Goal: Check status: Check status

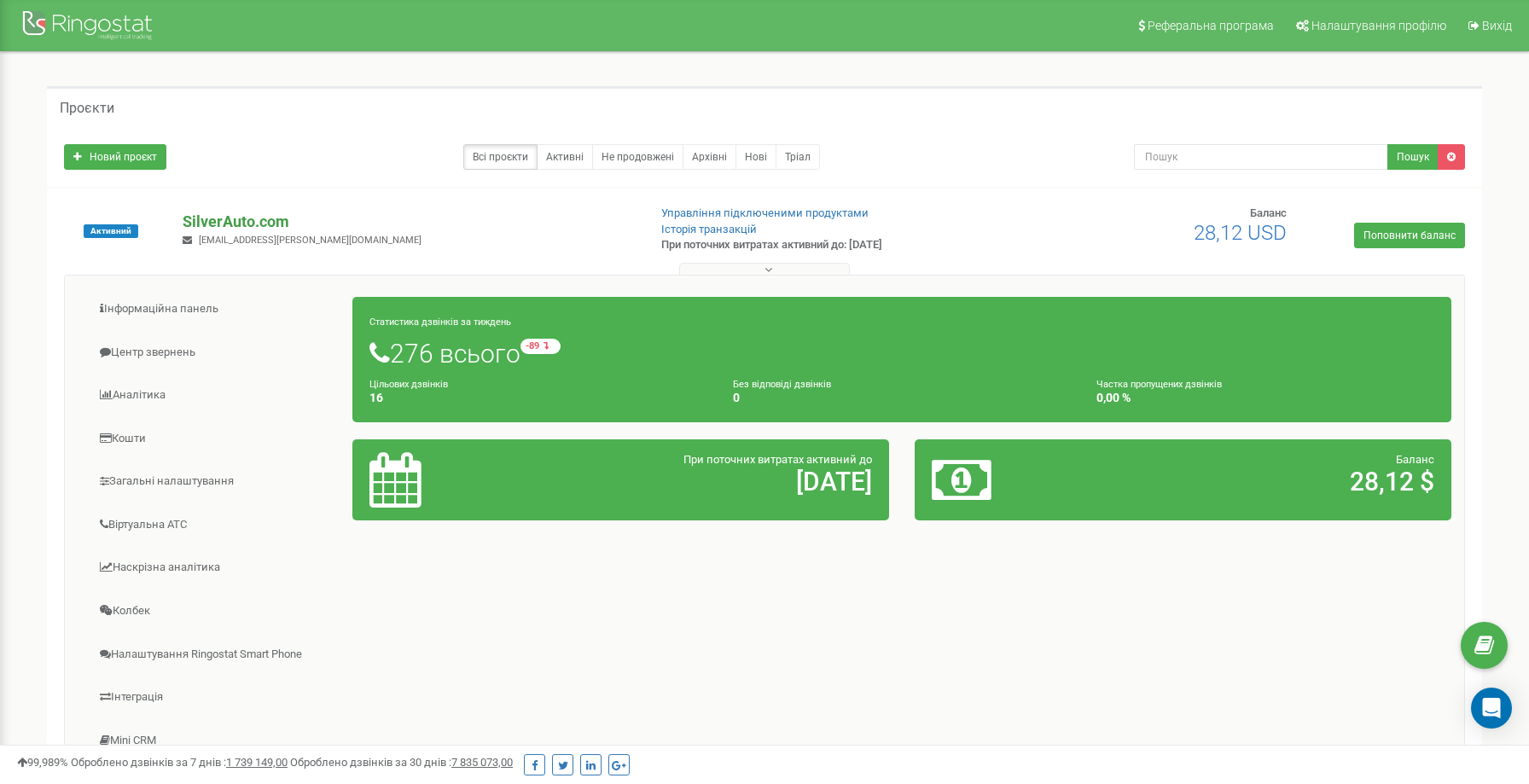
click at [277, 219] on p "SilverAuto.сom" at bounding box center [407, 222] width 450 height 23
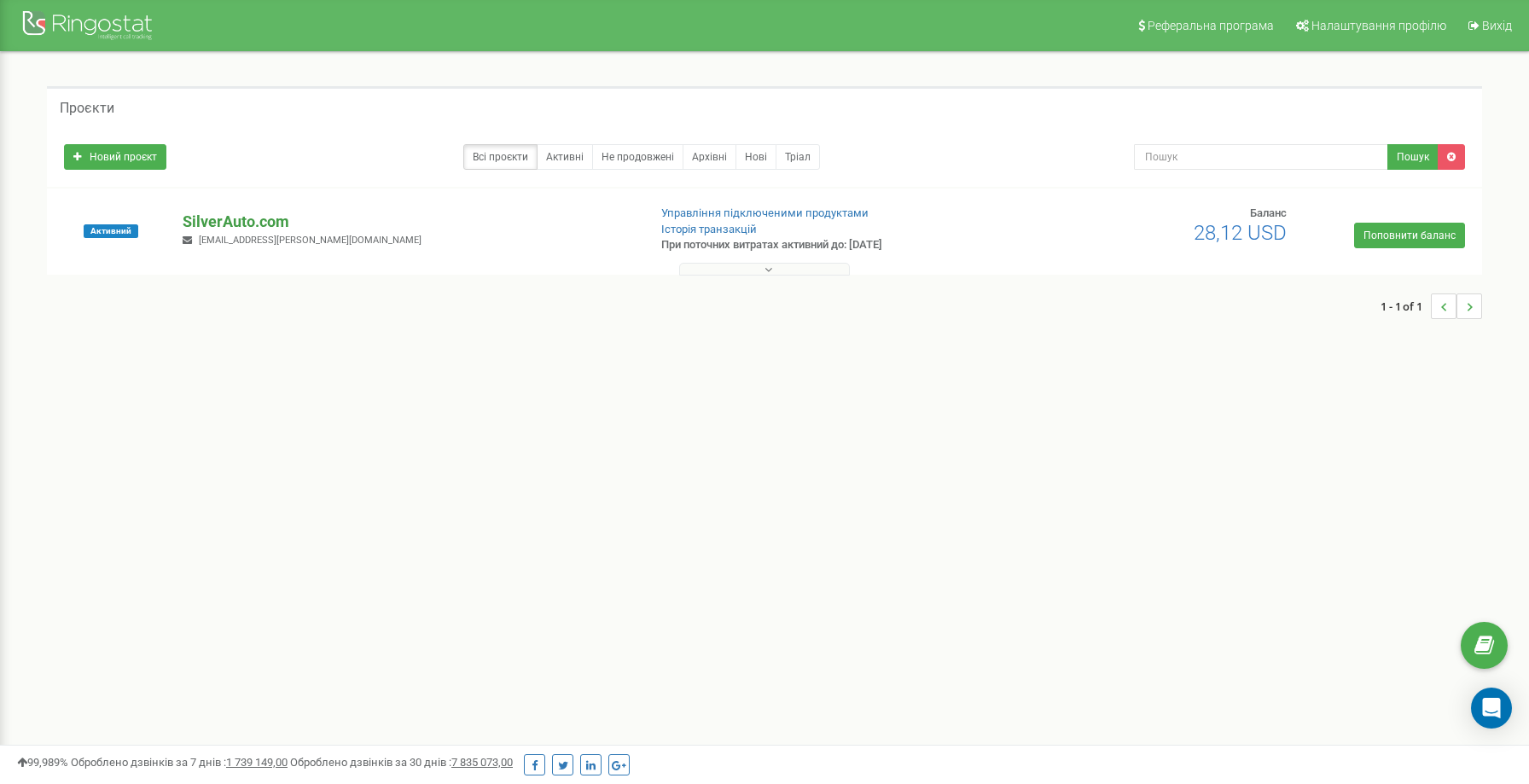
click at [209, 220] on p "SilverAuto.сom" at bounding box center [407, 222] width 450 height 23
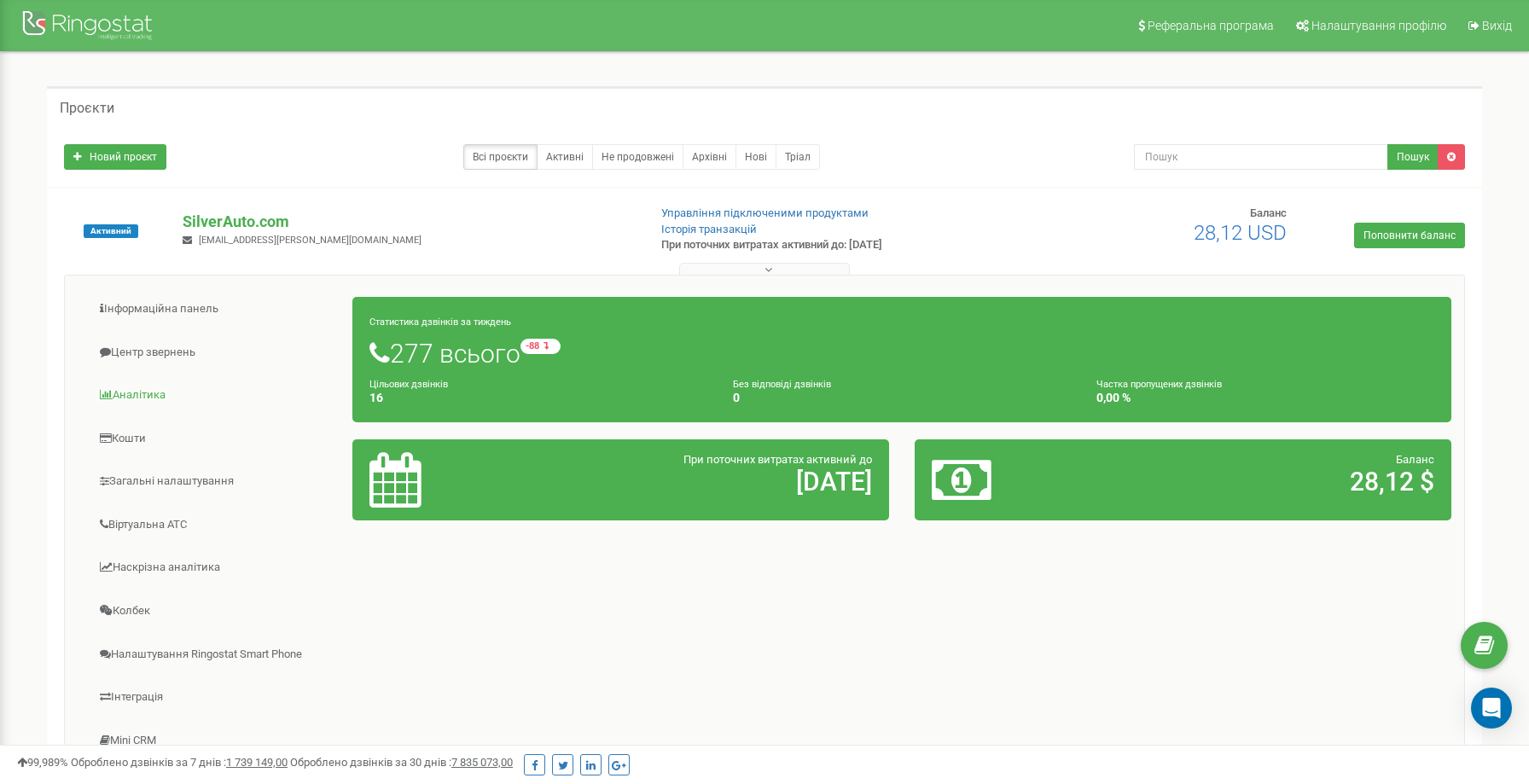
click at [165, 397] on link "Аналiтика" at bounding box center [216, 395] width 276 height 42
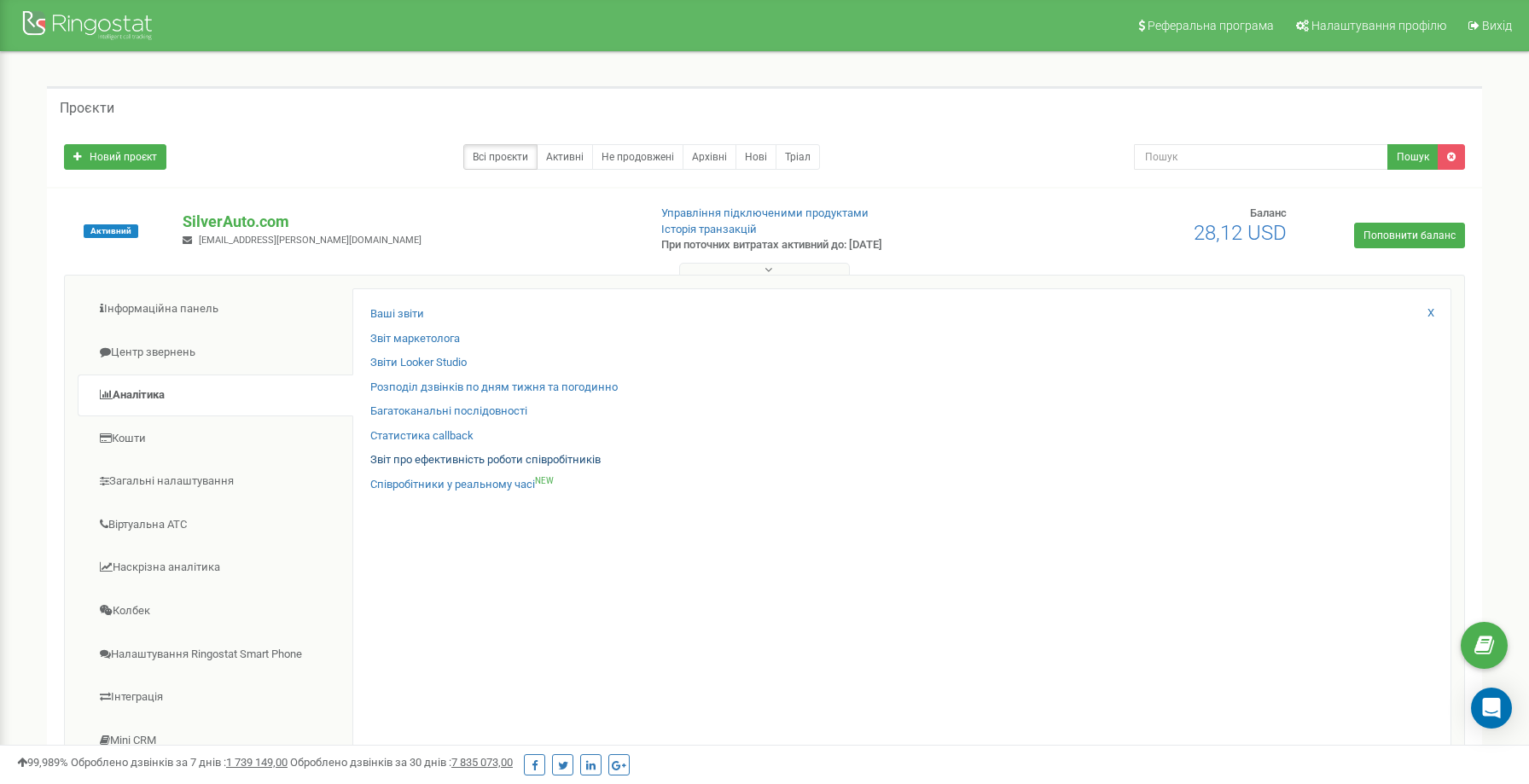
click at [493, 452] on link "Звіт про ефективність роботи співробітників" at bounding box center [485, 460] width 231 height 16
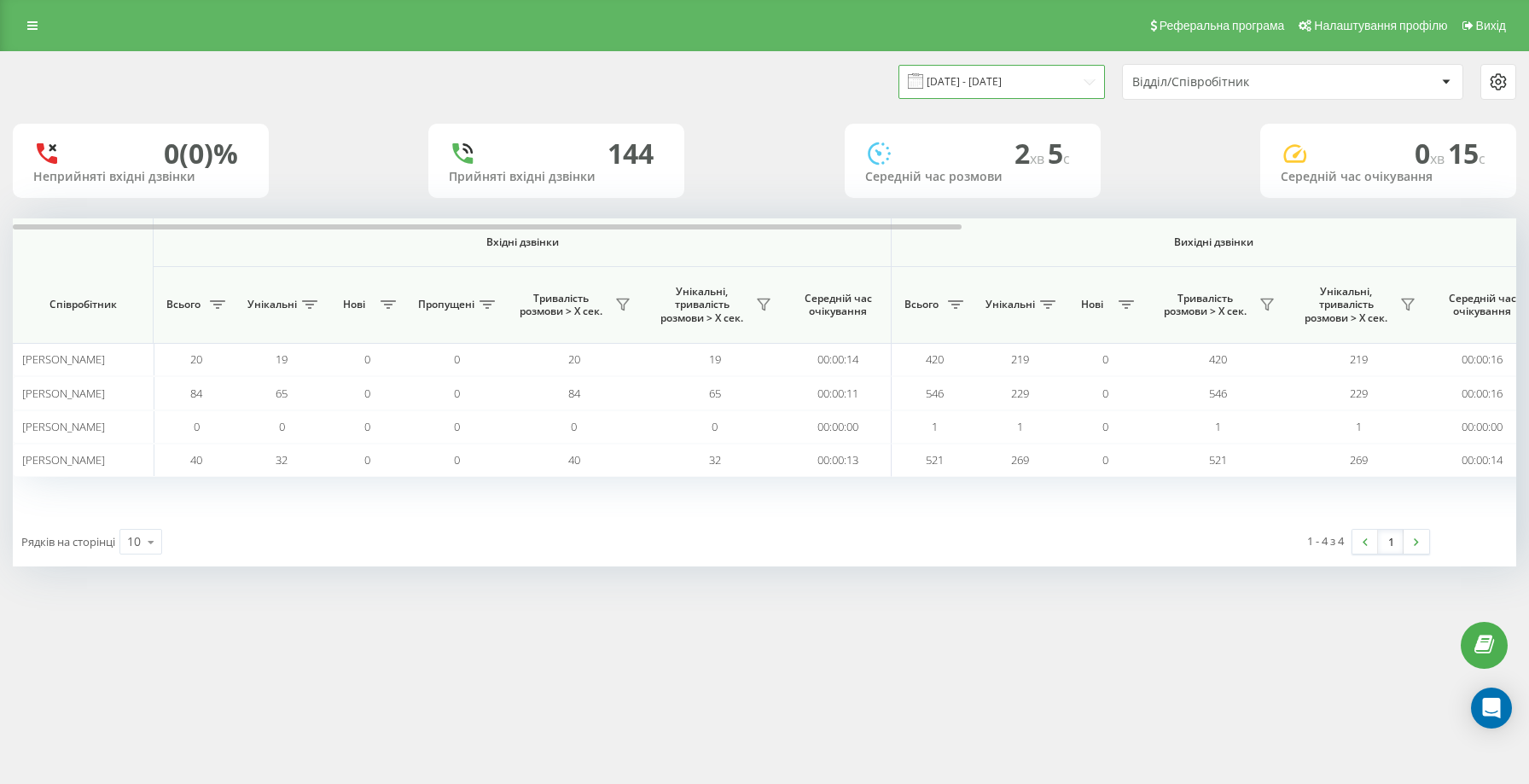
click at [1044, 82] on input "19.08.2025 - 19.09.2025" at bounding box center [1002, 81] width 206 height 33
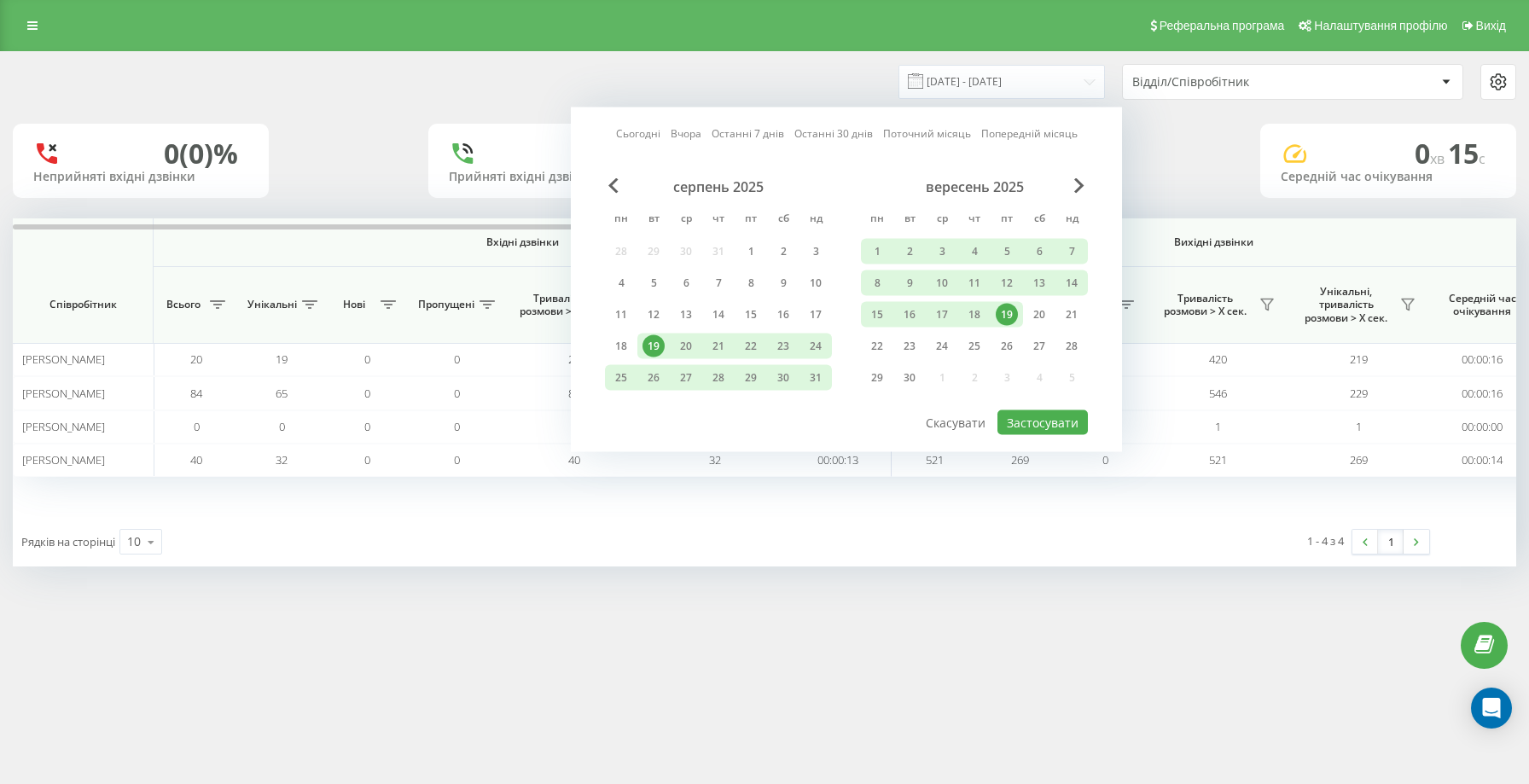
click at [1009, 326] on div "19" at bounding box center [1007, 314] width 23 height 23
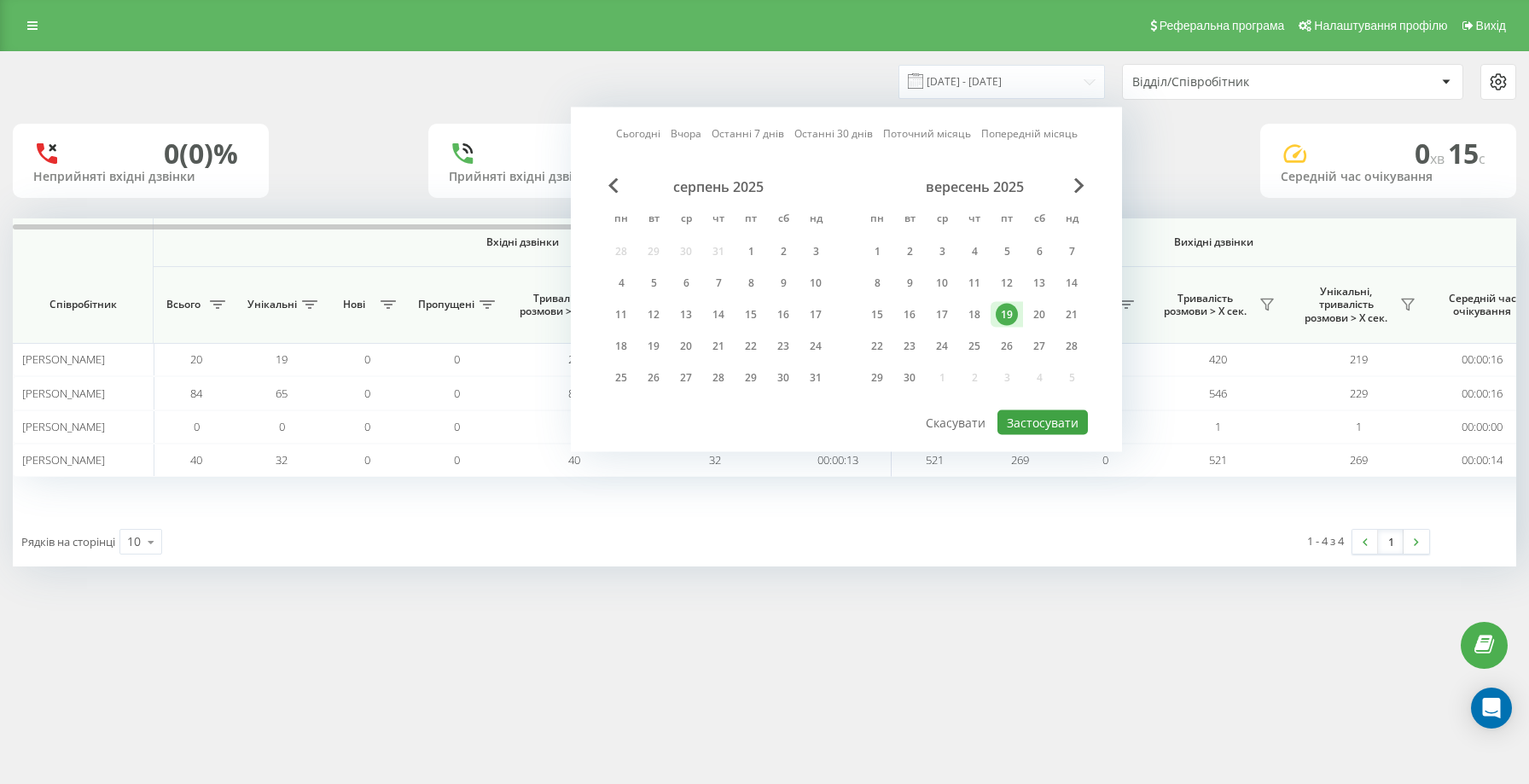
click at [1036, 435] on button "Застосувати" at bounding box center [1043, 423] width 90 height 25
type input "19.09.2025 - 19.09.2025"
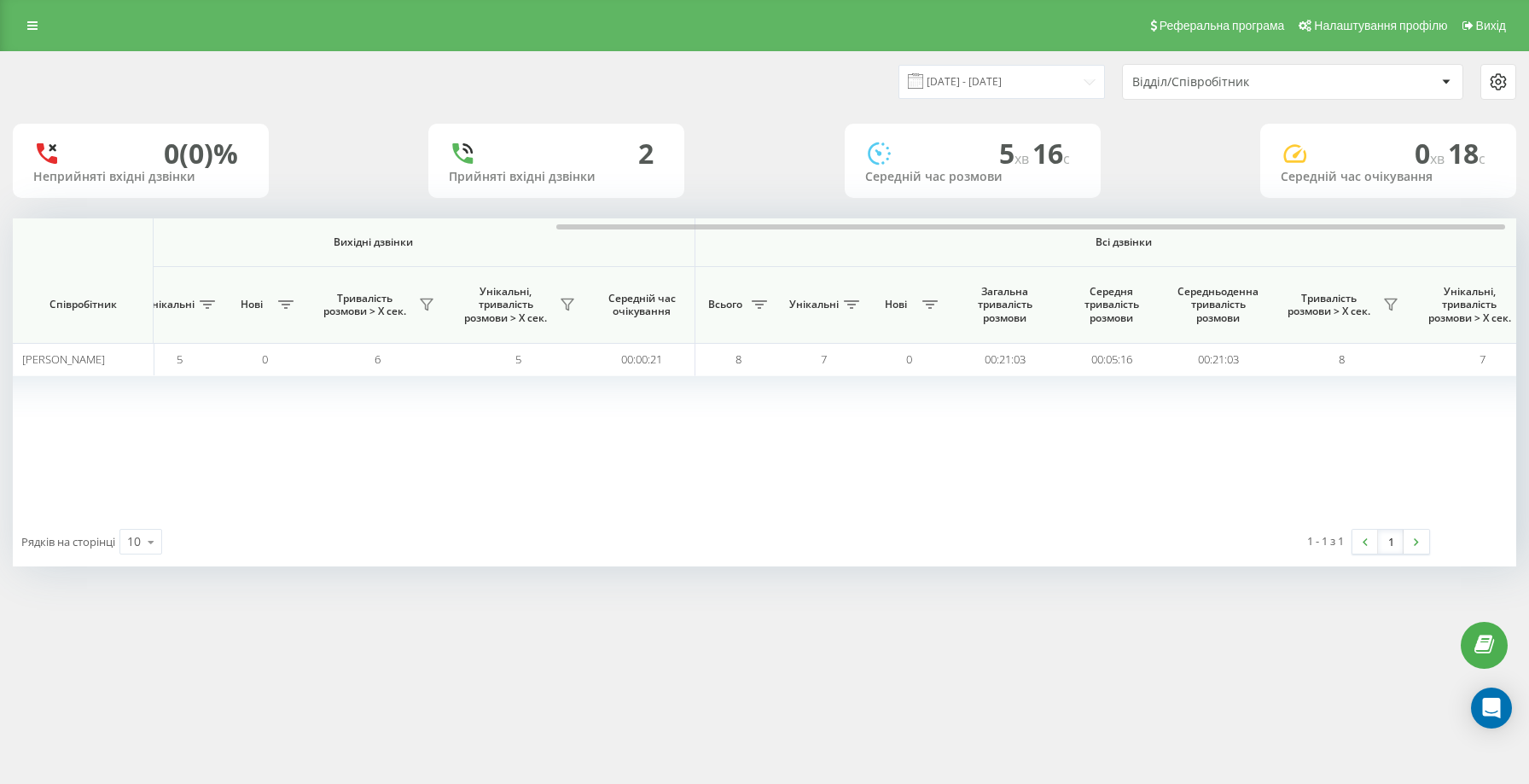
scroll to position [0, 877]
